Goal: Check status: Check status

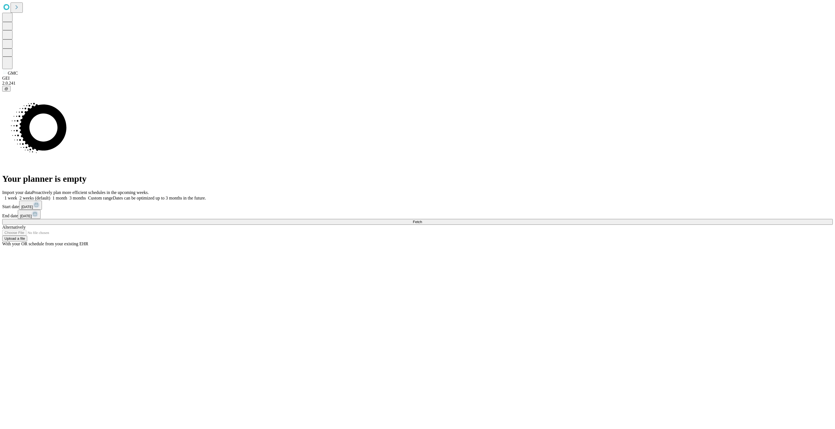
click at [678, 225] on button "Fetch" at bounding box center [417, 222] width 831 height 6
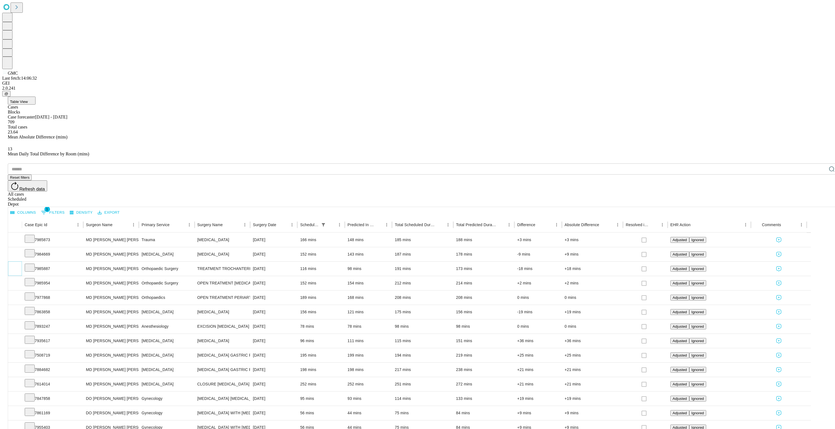
click at [18, 266] on icon "Expand" at bounding box center [15, 269] width 6 height 6
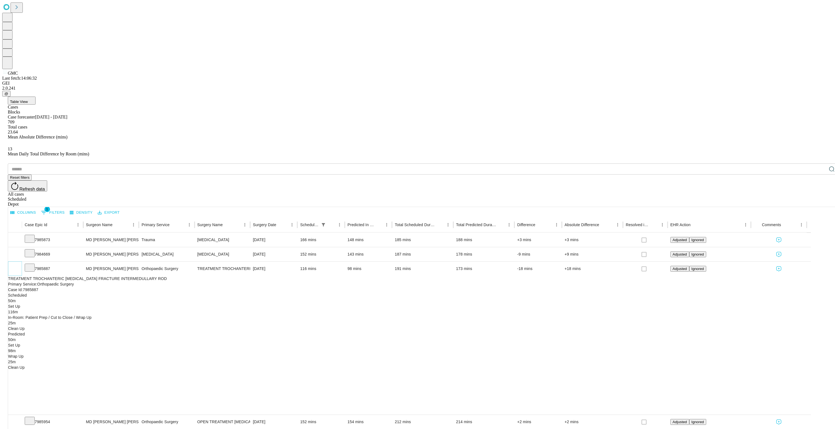
click at [18, 266] on icon "Collapse" at bounding box center [15, 269] width 6 height 6
